Goal: Task Accomplishment & Management: Manage account settings

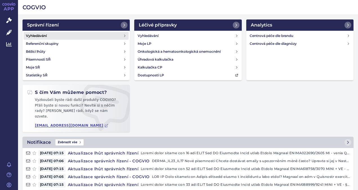
click at [44, 35] on h4 "Vyhledávání" at bounding box center [36, 36] width 21 height 6
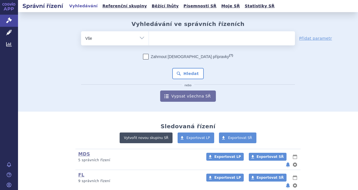
click at [152, 138] on link "Vytvořit novou skupinu SŘ" at bounding box center [146, 137] width 53 height 11
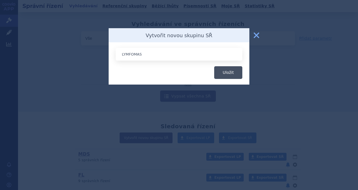
type input "LYMFOMAS"
click at [224, 70] on button "Uložit" at bounding box center [228, 72] width 28 height 13
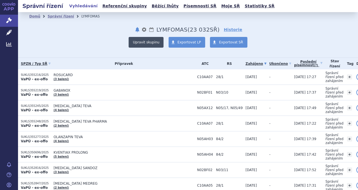
click at [151, 43] on button "Upravit skupinu" at bounding box center [146, 42] width 35 height 11
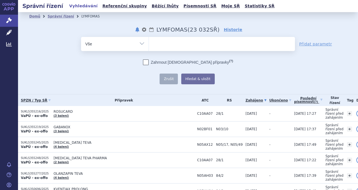
click at [155, 44] on ul at bounding box center [222, 43] width 146 height 12
click at [149, 44] on select at bounding box center [148, 44] width 0 height 14
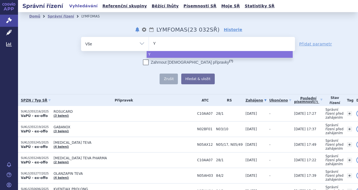
type input "Ye"
type input "Yes"
type input "Yesc"
type input "Yescar"
type input "Yescart"
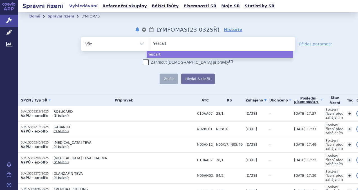
type input "Yescarta"
select select "Yescarta"
type input "Ky"
type input "Kym"
type input "Kymr"
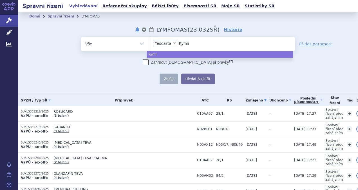
type input "Kymria"
type input "Kymriah"
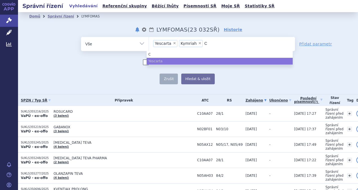
type input "Co"
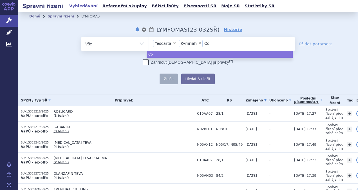
type input "Col"
type input "Colu"
type input "Colum"
type input "Columv"
type input "Columvi"
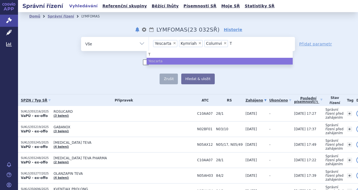
type input "Te"
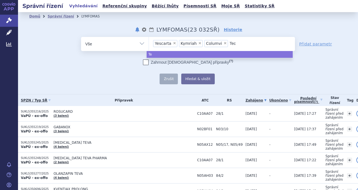
type input "Teca"
type input "Tecar"
type input "Tecart"
type input "Tecartus"
type input "Br"
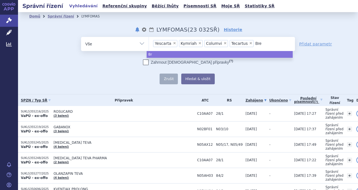
type input "Brey"
type input "Breya"
type input "Breyan"
type input "Breyanz"
type input "Breyanzi"
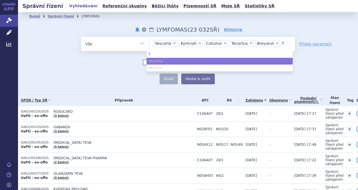
type input "Te"
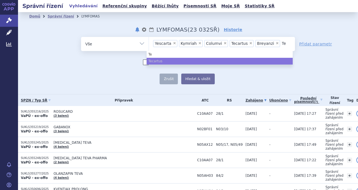
type input "Tep"
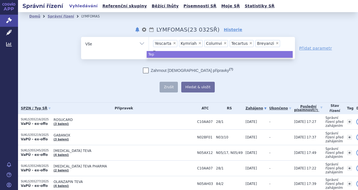
type input "Tepk"
type input "Tepki"
type input "Tepkin"
type input "Tepkinl"
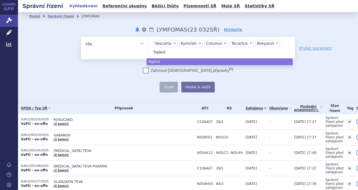
type input "Tepkinly"
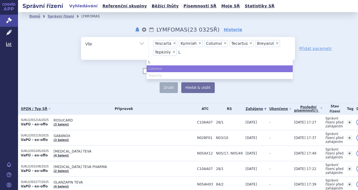
type input "Lu"
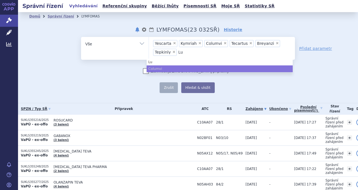
type input "Lun"
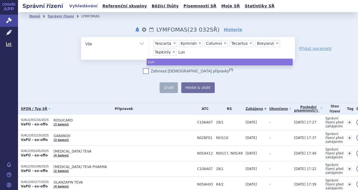
type input "Luns"
type input "Lunsu"
type input "Lunsum"
type input "Lunsumi"
type input "Lunsumio"
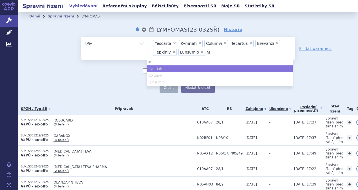
type input "Mi"
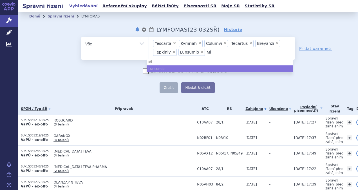
type input "Min"
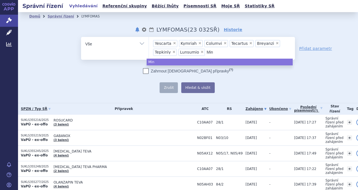
type input "Minj"
type input "Minju"
type input "Minjub"
type input "Minju"
type input "Minjuv"
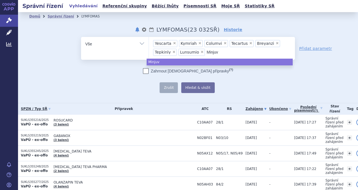
type input "Minjuvi"
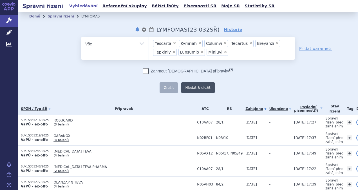
click at [198, 84] on button "Hledat & uložit" at bounding box center [197, 87] width 33 height 11
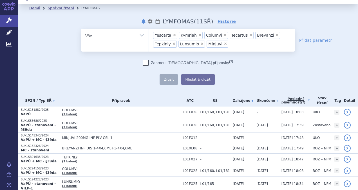
scroll to position [8, 0]
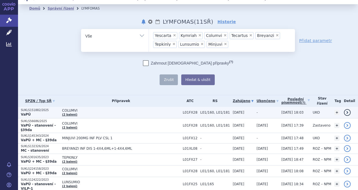
click at [78, 108] on span "COLUMVI" at bounding box center [121, 110] width 118 height 4
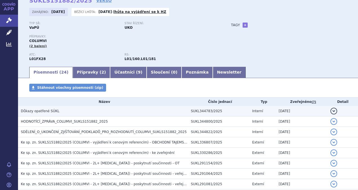
scroll to position [28, 0]
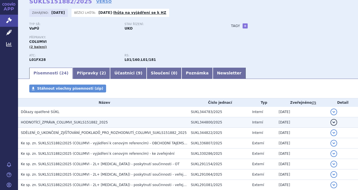
click at [83, 124] on span "HODNOTÍCÍ_ZPRÁVA_COLUMVI_SUKLS151882_2025" at bounding box center [64, 122] width 87 height 4
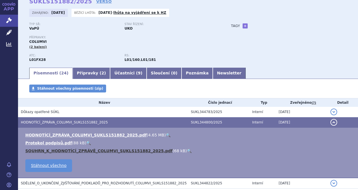
click at [67, 151] on link "SOUHRN_K_HODNOTÍCÍ_ZPRÁVĚ_COLUMVI_SUKLS151882_2025.pdf" at bounding box center [98, 150] width 147 height 4
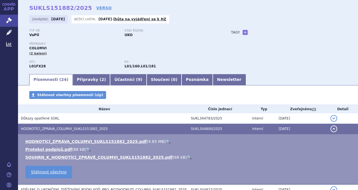
scroll to position [21, 0]
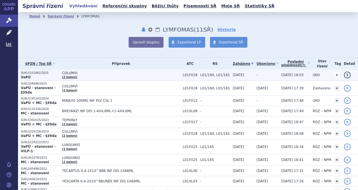
click at [335, 75] on link "+" at bounding box center [336, 74] width 5 height 5
click at [344, 76] on link "detail" at bounding box center [347, 74] width 7 height 7
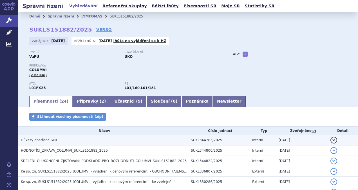
click at [126, 142] on h3 "Důkazy opatřené SÚKL" at bounding box center [104, 140] width 167 height 6
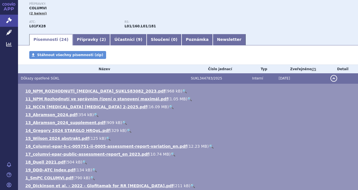
scroll to position [61, 0]
click at [330, 79] on button "detail" at bounding box center [333, 78] width 7 height 7
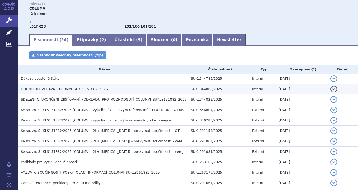
click at [330, 91] on button "detail" at bounding box center [333, 88] width 7 height 7
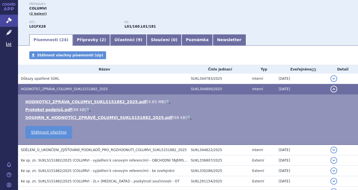
click at [330, 91] on button "detail" at bounding box center [333, 88] width 7 height 7
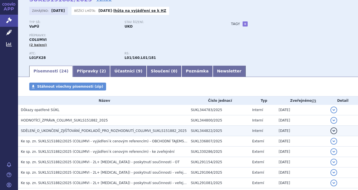
scroll to position [30, 0]
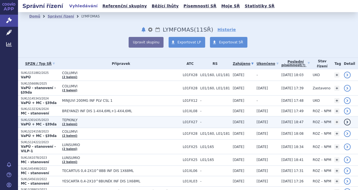
click at [72, 118] on span "TEPKINLY" at bounding box center [121, 120] width 118 height 4
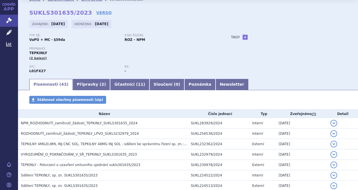
scroll to position [17, 0]
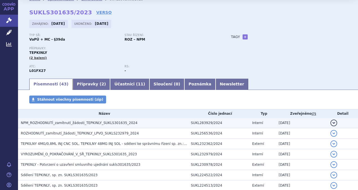
click at [88, 123] on span "NPM_ROZHODNUTÍ_zamítnutí_žádosti_TEPKINLY_SUKLS301635_2024" at bounding box center [79, 123] width 116 height 4
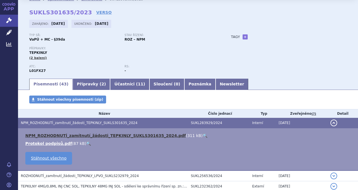
click at [80, 134] on link "NPM_ROZHODNUTÍ_zamítnutí_žádosti_TEPKINLY_SUKLS301635_2024.pdf" at bounding box center [105, 135] width 160 height 4
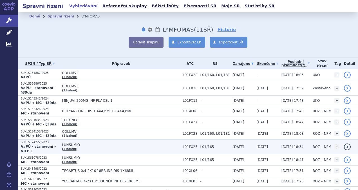
click at [84, 143] on span "LUNSUMIO" at bounding box center [121, 145] width 118 height 4
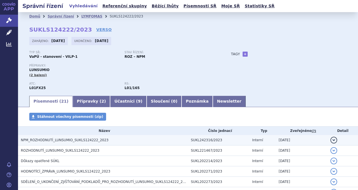
drag, startPoint x: 0, startPoint y: 0, endPoint x: 84, endPoint y: 141, distance: 163.5
click at [84, 141] on span "NPM_ROZHODNUTÍ_LUNSUMIO_SUKLS124222_2023" at bounding box center [64, 140] width 87 height 4
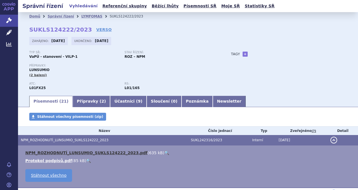
click at [82, 151] on link "NPM_ROZHODNUTÍ_LUNSUMIO_SUKLS124222_2023.pdf" at bounding box center [86, 152] width 122 height 4
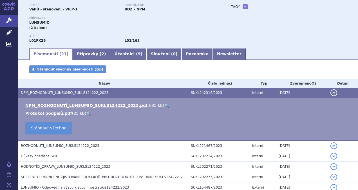
scroll to position [48, 0]
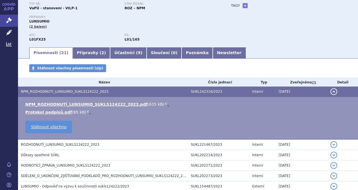
click at [330, 90] on button "detail" at bounding box center [333, 91] width 7 height 7
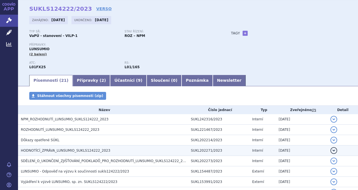
scroll to position [22, 0]
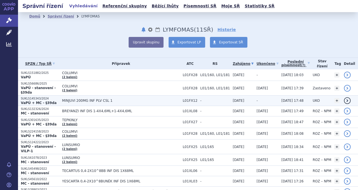
click at [98, 98] on span "MINJUVI 200MG INF PLV CSL 1" at bounding box center [121, 100] width 118 height 4
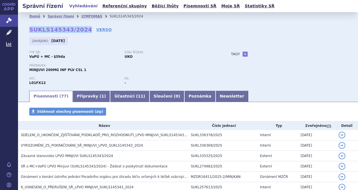
drag, startPoint x: 29, startPoint y: 30, endPoint x: 82, endPoint y: 31, distance: 52.3
click at [82, 31] on strong "SUKLS145343/2024" at bounding box center [60, 29] width 63 height 7
drag, startPoint x: 82, startPoint y: 31, endPoint x: 71, endPoint y: 31, distance: 10.1
copy strong "SUKLS145343/2024"
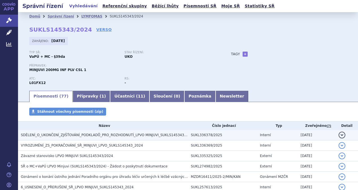
click at [156, 135] on span "SDĚLENÍ_O_UKONČENÍ_ZJIŠŤOVÁNÍ_PODKLADŮ_PRO_ROZHODNUTÍ_LPVO MINJUVI_SUKLS145343_…" at bounding box center [108, 135] width 174 height 4
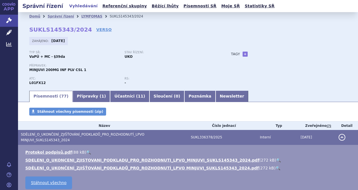
click at [339, 135] on button "detail" at bounding box center [341, 137] width 7 height 7
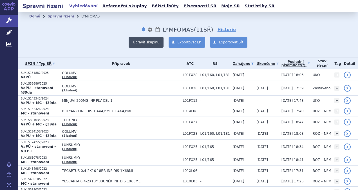
click at [146, 39] on button "Upravit skupinu" at bounding box center [146, 42] width 35 height 11
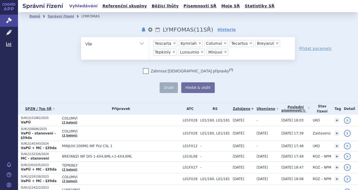
click at [233, 52] on ul "× Yescarta × Kymriah × Columvi × Tecartus × Breyanzi × Tepkinly × Lunsumio × Mi…" at bounding box center [222, 47] width 146 height 21
click at [149, 51] on select "Yescarta Kymriah Columvi Tecartus Breyanzi Tepkinly Lunsumio Minjuvi" at bounding box center [148, 44] width 0 height 14
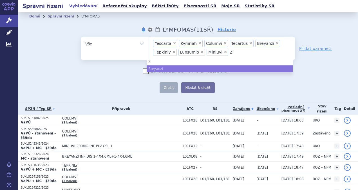
type input "ZY"
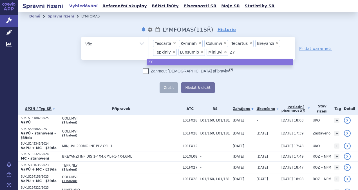
type input "ZYN"
type input "ZYNLO"
type input "ZYNLON"
type input "ZYNLONTA"
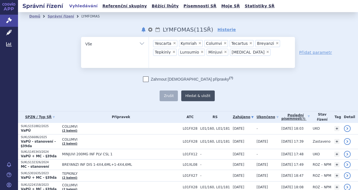
click at [196, 90] on button "Hledat & uložit" at bounding box center [197, 95] width 33 height 11
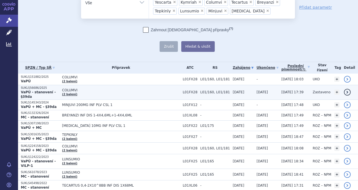
scroll to position [41, 0]
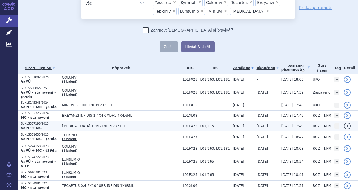
click at [115, 124] on span "[MEDICAL_DATA] 10MG INF PLV CSL 1" at bounding box center [121, 126] width 118 height 4
